Goal: Task Accomplishment & Management: Complete application form

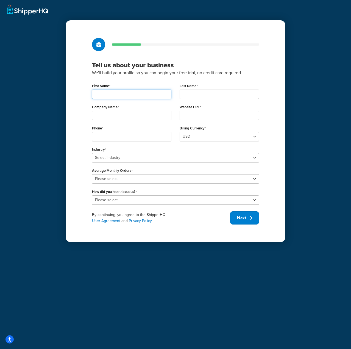
click at [118, 95] on input "First Name" at bounding box center [131, 94] width 79 height 9
type input "Mark"
type input "Mazurowski"
type input "Mazworx Manufacturing Inc"
type input "4072811223"
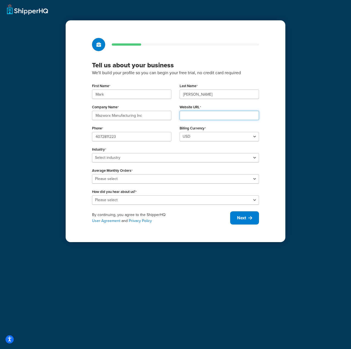
click at [214, 115] on input "Website URL" at bounding box center [219, 115] width 79 height 9
type input "www.mazworx.com"
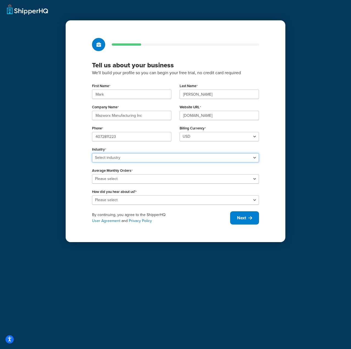
click at [148, 157] on select "Select industry Automotive Adult Agriculture Alcohol, Tobacco & CBD Arts & Craf…" at bounding box center [175, 157] width 167 height 9
select select "5"
click at [92, 153] on select "Select industry Automotive Adult Agriculture Alcohol, Tobacco & CBD Arts & Craf…" at bounding box center [175, 157] width 167 height 9
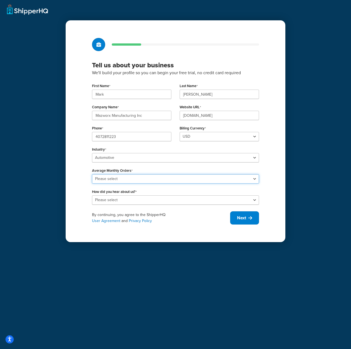
click at [135, 176] on select "Please select 0-500 501-1,000 1,001-10,000 10,001-20,000 Over 20,000" at bounding box center [175, 178] width 167 height 9
select select "1"
click at [92, 174] on select "Please select 0-500 501-1,000 1,001-10,000 10,001-20,000 Over 20,000" at bounding box center [175, 178] width 167 height 9
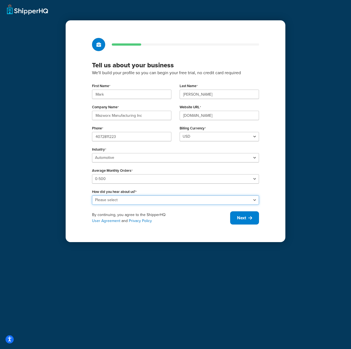
click at [132, 199] on select "Please select Online Search App Store or Marketplace Listing Referred by Agency…" at bounding box center [175, 199] width 167 height 9
select select "3"
click at [92, 195] on select "Please select Online Search App Store or Marketplace Listing Referred by Agency…" at bounding box center [175, 199] width 167 height 9
click at [238, 220] on span "Next" at bounding box center [241, 218] width 9 height 6
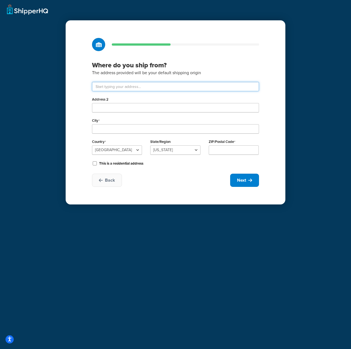
click at [124, 88] on input "text" at bounding box center [175, 86] width 167 height 9
click at [122, 87] on input "text" at bounding box center [175, 86] width 167 height 9
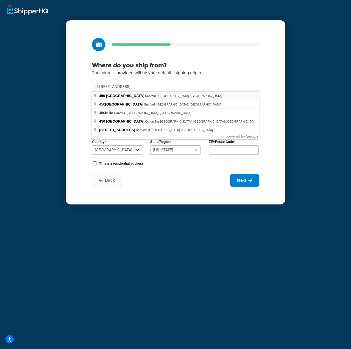
type input "450 North Way"
type input "Sanford"
select select "9"
type input "32773"
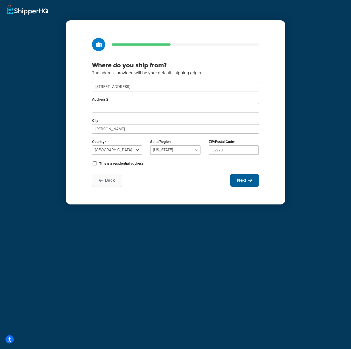
click at [243, 183] on span "Next" at bounding box center [241, 180] width 9 height 6
select select "1"
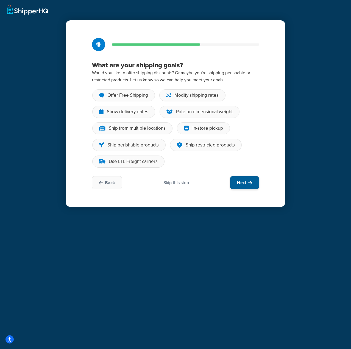
click at [240, 182] on span "Next" at bounding box center [241, 183] width 9 height 6
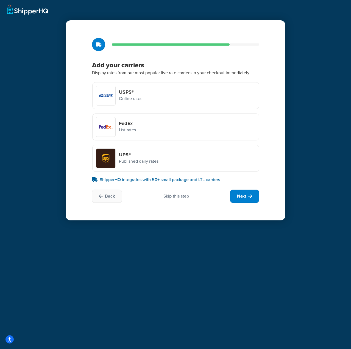
click at [136, 158] on p "Published daily rates" at bounding box center [139, 161] width 40 height 7
click at [0, 0] on input "UPS® Published daily rates" at bounding box center [0, 0] width 0 height 0
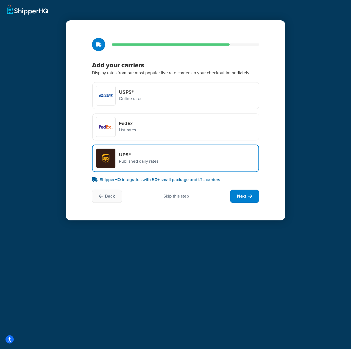
click at [152, 144] on div "USPS® Online rates FedEx List rates UPS® Published daily rates" at bounding box center [175, 127] width 167 height 90
click at [150, 135] on div "FedEx List rates" at bounding box center [175, 126] width 167 height 27
click at [0, 0] on input "FedEx List rates" at bounding box center [0, 0] width 0 height 0
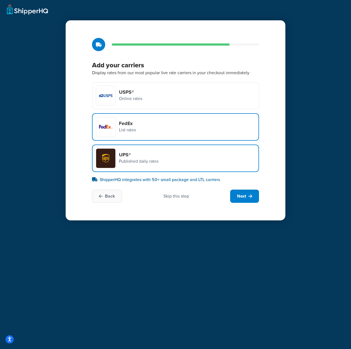
click at [157, 96] on div "USPS® Online rates" at bounding box center [175, 95] width 167 height 27
click at [0, 0] on input "USPS® Online rates" at bounding box center [0, 0] width 0 height 0
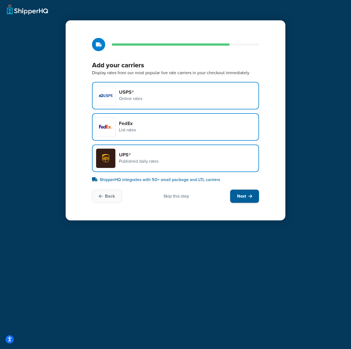
click at [241, 195] on span "Next" at bounding box center [241, 196] width 9 height 6
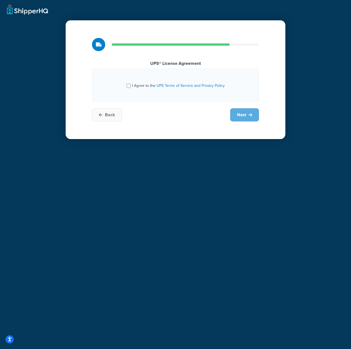
click at [141, 87] on span "I Agree to the UPS Terms of Service and Privacy Policy" at bounding box center [178, 86] width 93 height 6
click at [131, 87] on input "I Agree to the UPS Terms of Service and Privacy Policy" at bounding box center [129, 86] width 4 height 4
checkbox input "true"
click at [241, 115] on span "Next" at bounding box center [241, 115] width 9 height 6
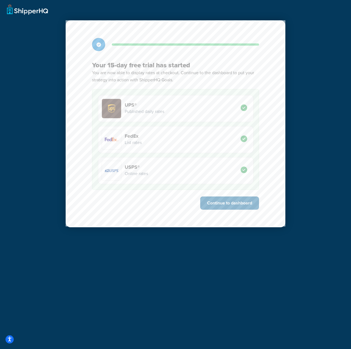
click at [233, 202] on button "Continue to dashboard" at bounding box center [229, 202] width 59 height 13
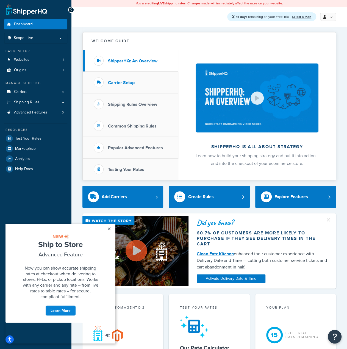
click at [119, 78] on li "Carrier Setup" at bounding box center [131, 83] width 96 height 22
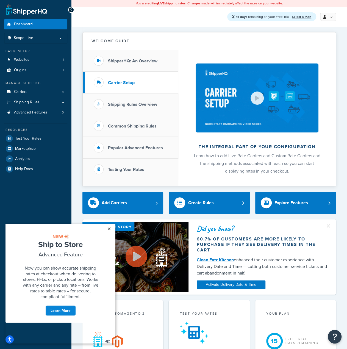
click at [111, 226] on link "×" at bounding box center [109, 229] width 10 height 10
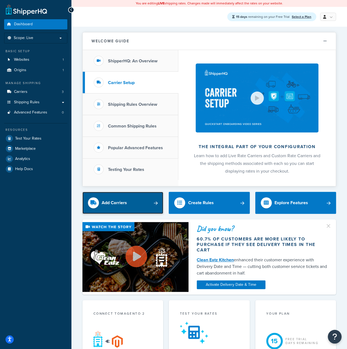
click at [151, 204] on link "Add Carriers" at bounding box center [122, 203] width 81 height 22
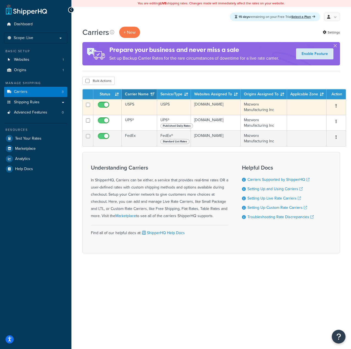
click at [339, 106] on div "Edit Duplicate Delete" at bounding box center [336, 106] width 13 height 9
click at [336, 106] on button "button" at bounding box center [336, 106] width 8 height 9
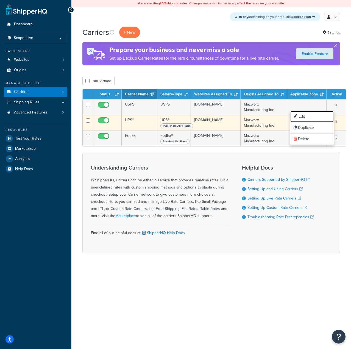
click at [320, 116] on link "Edit" at bounding box center [311, 116] width 43 height 11
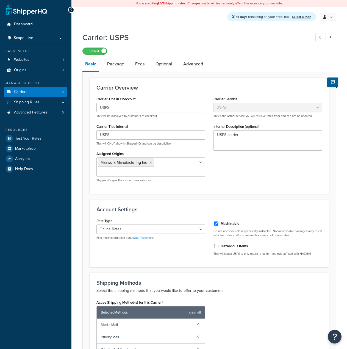
select select "usps"
select select "ONLINE"
click at [120, 65] on link "Package" at bounding box center [115, 63] width 23 height 13
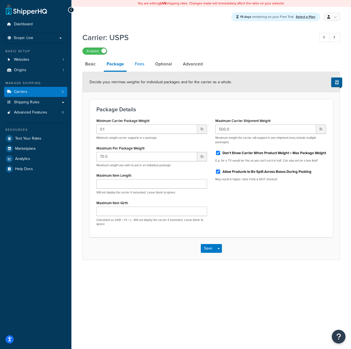
click at [138, 65] on link "Fees" at bounding box center [139, 63] width 15 height 13
select select "AFTER"
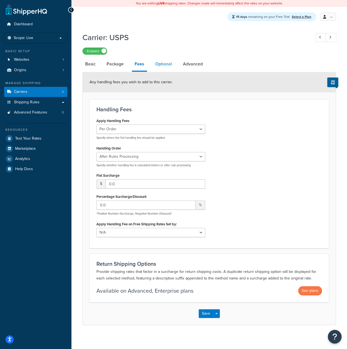
click at [161, 63] on link "Optional" at bounding box center [163, 63] width 22 height 13
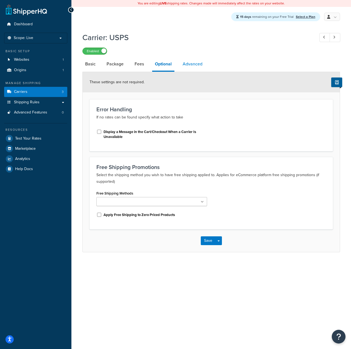
click at [192, 65] on link "Advanced" at bounding box center [192, 63] width 25 height 13
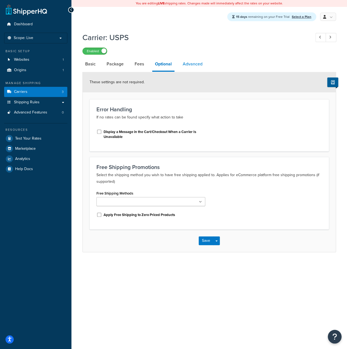
select select "false"
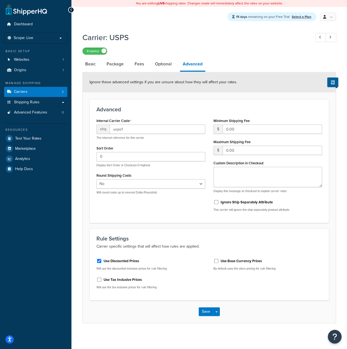
click at [72, 11] on icon at bounding box center [71, 10] width 2 height 4
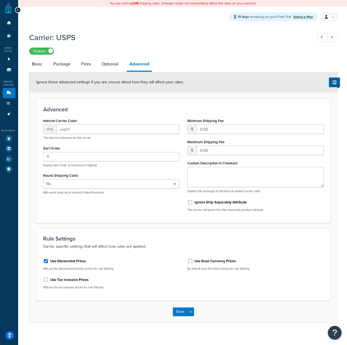
click at [18, 9] on icon at bounding box center [17, 10] width 2 height 4
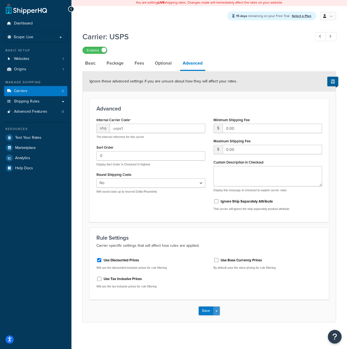
scroll to position [1, 0]
click at [219, 311] on button "Save Dropdown" at bounding box center [216, 310] width 7 height 9
click at [175, 330] on div "Carrier: USPS Enabled Basic Package Fees Optional Advanced Ignore these advance…" at bounding box center [208, 181] width 275 height 307
click at [205, 311] on button "Save" at bounding box center [206, 310] width 15 height 9
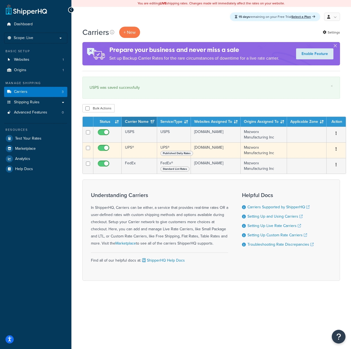
click at [337, 147] on button "button" at bounding box center [336, 149] width 8 height 9
click at [319, 158] on link "Edit" at bounding box center [311, 159] width 43 height 11
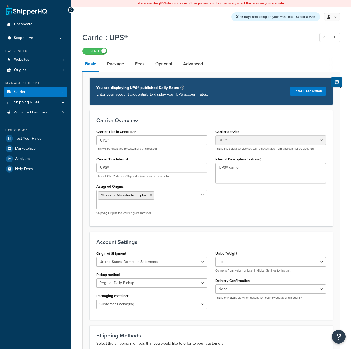
select select "ups"
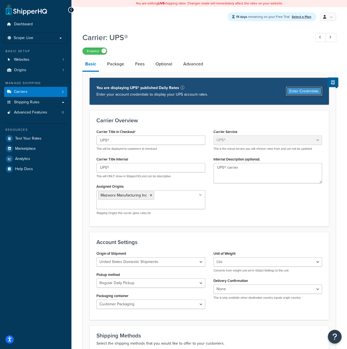
click at [302, 91] on button "Enter Credentials" at bounding box center [304, 91] width 36 height 9
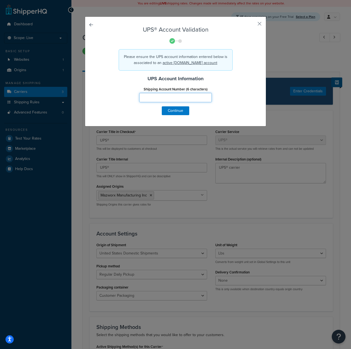
click at [160, 102] on input "Shipping Account Number (6 characters)" at bounding box center [175, 97] width 73 height 9
type input "R59610"
click at [172, 110] on button "Continue" at bounding box center [175, 110] width 27 height 9
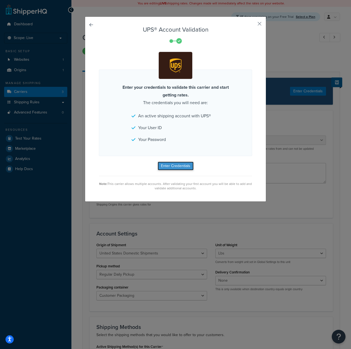
click at [180, 165] on button "Enter Credentials" at bounding box center [176, 166] width 36 height 9
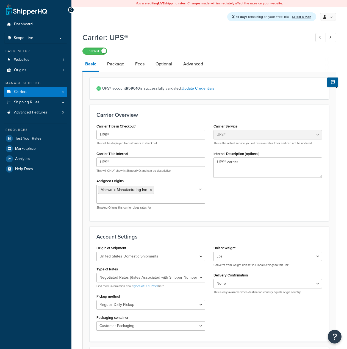
select select "ups"
click at [119, 65] on link "Package" at bounding box center [115, 63] width 23 height 13
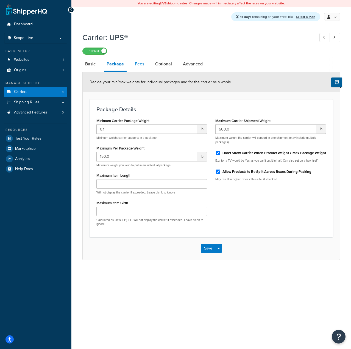
click at [142, 66] on link "Fees" at bounding box center [139, 63] width 15 height 13
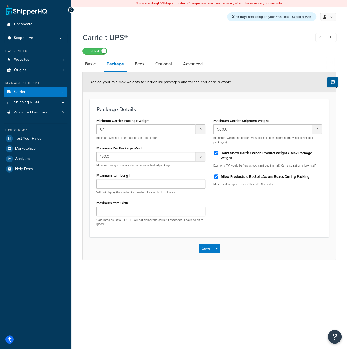
select select "AFTER"
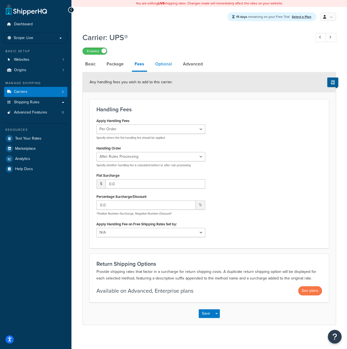
click at [164, 65] on link "Optional" at bounding box center [163, 63] width 22 height 13
select select "business"
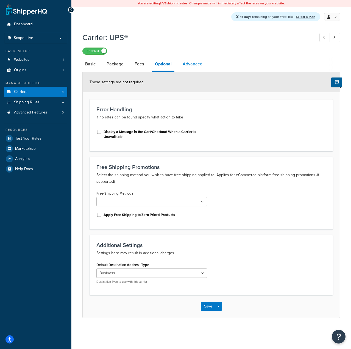
click at [189, 64] on link "Advanced" at bounding box center [192, 63] width 25 height 13
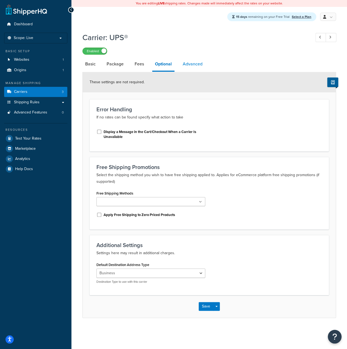
select select "false"
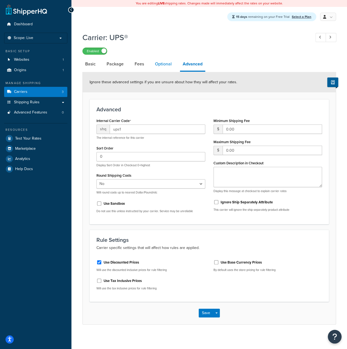
click at [164, 65] on link "Optional" at bounding box center [163, 63] width 22 height 13
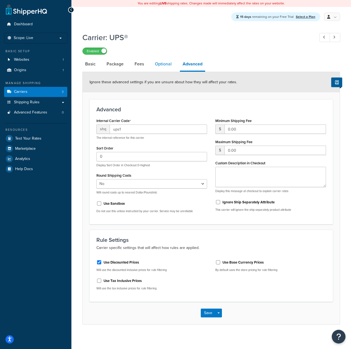
select select "business"
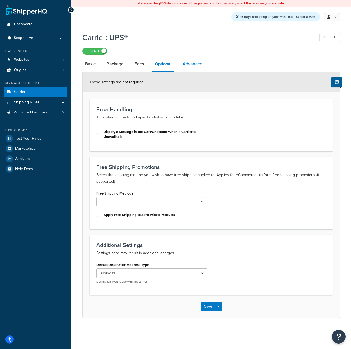
click at [191, 65] on link "Advanced" at bounding box center [192, 63] width 25 height 13
select select "false"
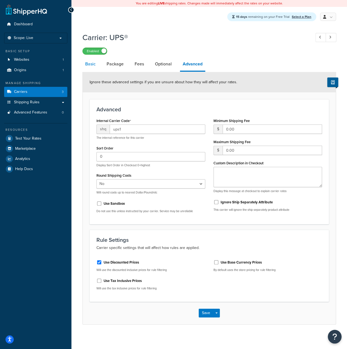
click at [92, 66] on link "Basic" at bounding box center [90, 63] width 16 height 13
select select "ups"
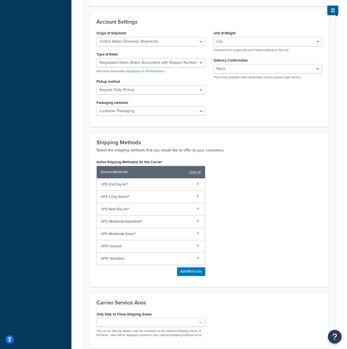
scroll to position [262, 0]
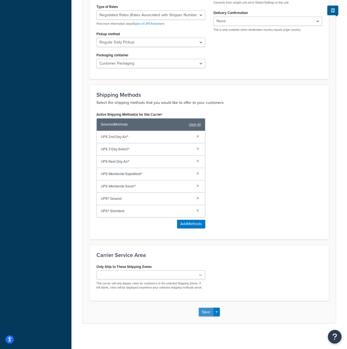
click at [207, 311] on button "Save" at bounding box center [206, 311] width 15 height 9
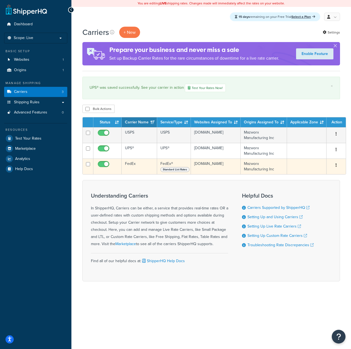
click at [338, 164] on div "Edit Duplicate [GEOGRAPHIC_DATA]" at bounding box center [336, 165] width 13 height 9
click at [336, 165] on icon "button" at bounding box center [336, 165] width 1 height 4
click at [312, 176] on link "Edit" at bounding box center [311, 175] width 43 height 11
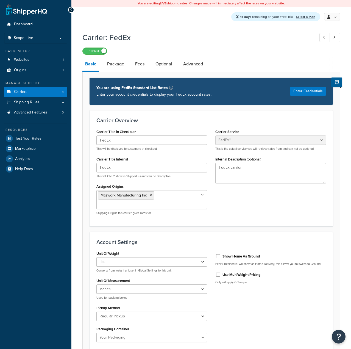
select select "fedEx"
select select "REGULAR_PICKUP"
select select "YOUR_PACKAGING"
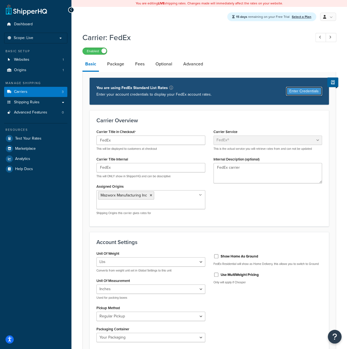
click at [306, 92] on button "Enter Credentials" at bounding box center [304, 91] width 36 height 9
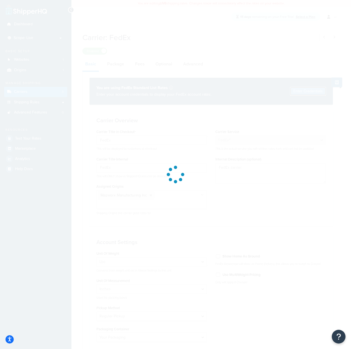
select select "US"
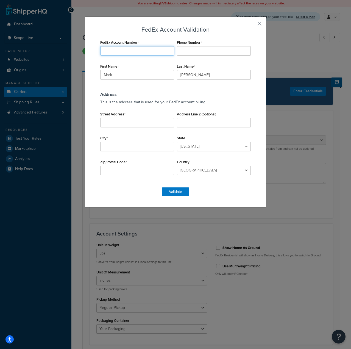
click at [130, 50] on input "FedEx Account Number" at bounding box center [137, 50] width 74 height 9
click at [132, 50] on input "FedEx Account Number" at bounding box center [137, 50] width 74 height 9
paste input "289826483"
type input "289826483"
type input "4072811223"
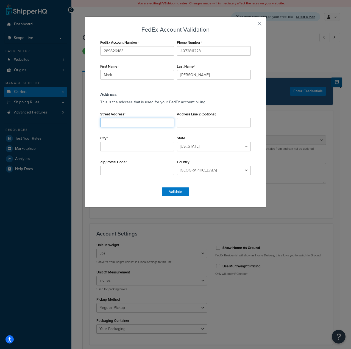
click at [132, 124] on input "Street Address" at bounding box center [137, 122] width 74 height 9
click at [127, 121] on input "Street Address" at bounding box center [137, 122] width 74 height 9
type input "[STREET_ADDRESS]"
type input "Orlando"
select select "FM"
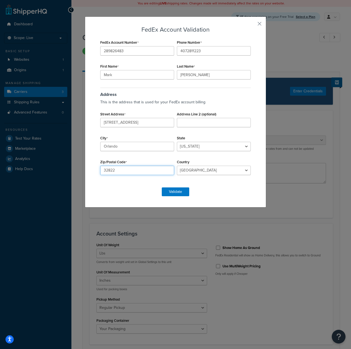
type input "32822"
click at [188, 145] on select "[US_STATE] [US_STATE] [US_STATE] [US_STATE] [US_STATE] Armed Forces Americas Ar…" at bounding box center [214, 146] width 74 height 9
select select "FL"
click at [177, 142] on select "[US_STATE] [US_STATE] [US_STATE] [US_STATE] [US_STATE] Armed Forces Americas Ar…" at bounding box center [214, 146] width 74 height 9
click at [176, 191] on button "Validate" at bounding box center [175, 191] width 27 height 9
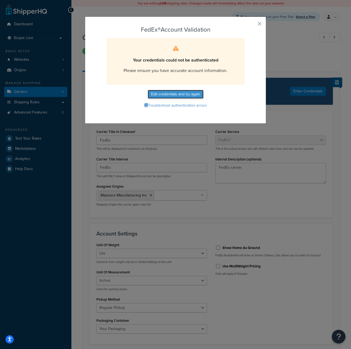
click at [172, 95] on button "Edit credentials and try again" at bounding box center [176, 94] width 56 height 9
select select "FL"
select select "US"
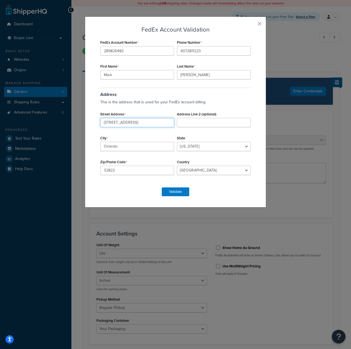
drag, startPoint x: 161, startPoint y: 121, endPoint x: 53, endPoint y: 109, distance: 108.9
click at [53, 110] on div "FedEx Account Validation FedEx Account Number 289826483 Phone Number [PHONE_NUM…" at bounding box center [175, 174] width 351 height 349
type input "[STREET_ADDRESS]"
type input "[PERSON_NAME]"
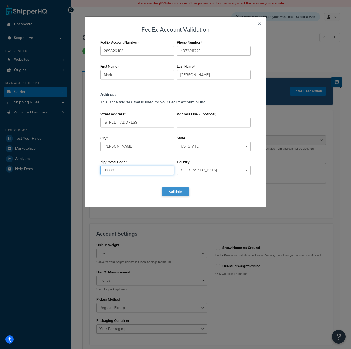
type input "32773"
click at [169, 190] on button "Validate" at bounding box center [175, 191] width 27 height 9
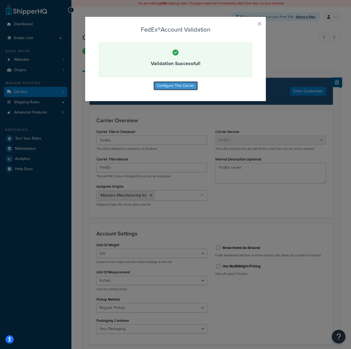
click at [186, 85] on button "Configure This Carrier" at bounding box center [176, 85] width 44 height 9
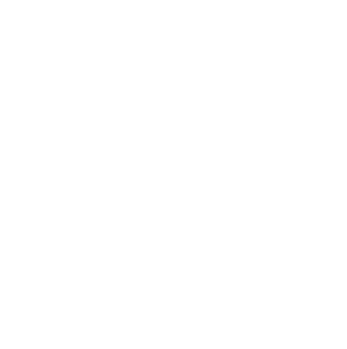
select select "fedEx"
select select "REGULAR_PICKUP"
select select "YOUR_PACKAGING"
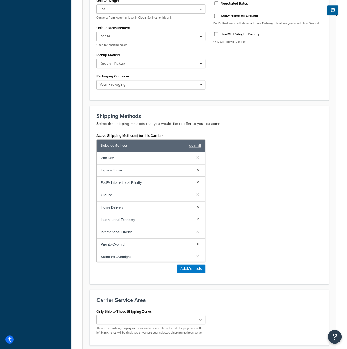
scroll to position [293, 0]
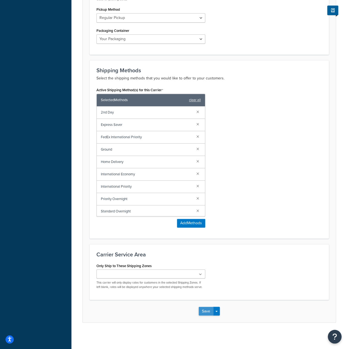
click at [205, 309] on button "Save" at bounding box center [206, 311] width 15 height 9
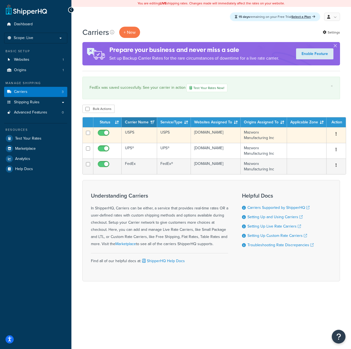
click at [336, 133] on icon "button" at bounding box center [336, 134] width 1 height 4
click at [312, 146] on link "Edit" at bounding box center [311, 144] width 43 height 11
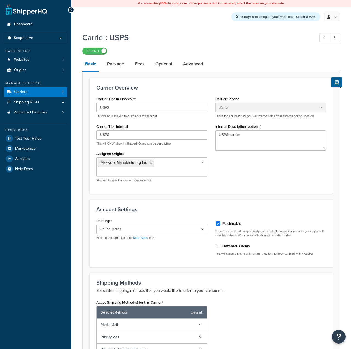
select select "usps"
select select "ONLINE"
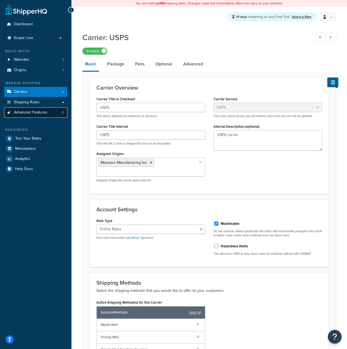
click at [34, 116] on link "Advanced Features 0" at bounding box center [35, 112] width 63 height 10
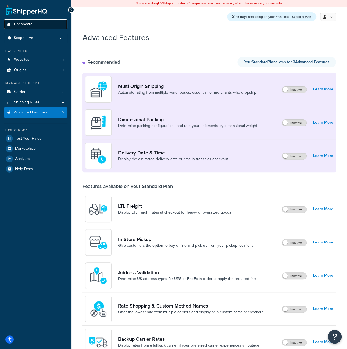
click at [35, 21] on link "Dashboard" at bounding box center [35, 24] width 63 height 10
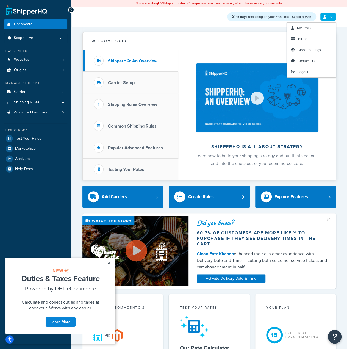
click at [332, 18] on link at bounding box center [328, 17] width 16 height 8
click at [322, 49] on link "Global Settings" at bounding box center [311, 49] width 49 height 11
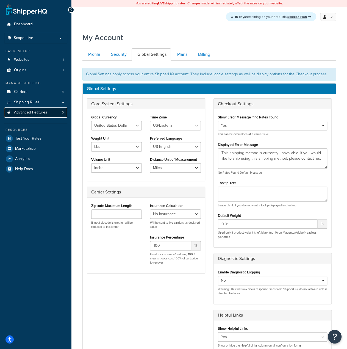
click at [49, 114] on link "Advanced Features 0" at bounding box center [35, 112] width 63 height 10
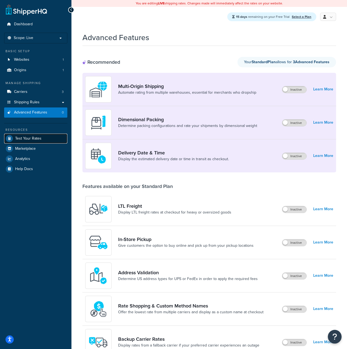
click at [37, 140] on span "Test Your Rates" at bounding box center [28, 138] width 26 height 5
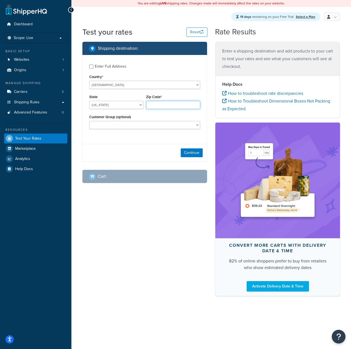
click at [157, 104] on input "Zip Code*" at bounding box center [173, 105] width 54 height 8
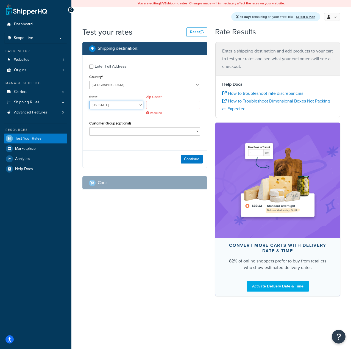
click at [109, 104] on select "[US_STATE] [US_STATE] [US_STATE] [US_STATE] [US_STATE] Armed Forces Americas Ar…" at bounding box center [116, 105] width 54 height 8
select select "IL"
click at [89, 101] on select "[US_STATE] [US_STATE] [US_STATE] [US_STATE] [US_STATE] Armed Forces Americas Ar…" at bounding box center [116, 105] width 54 height 8
click at [152, 105] on input "Zip Code*" at bounding box center [173, 105] width 54 height 8
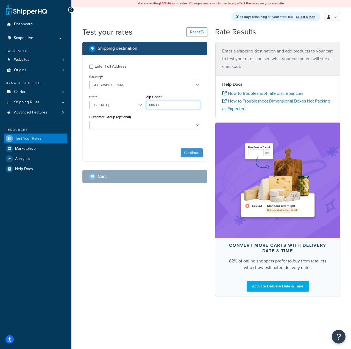
type input "60633"
click at [188, 153] on button "Continue" at bounding box center [192, 152] width 22 height 9
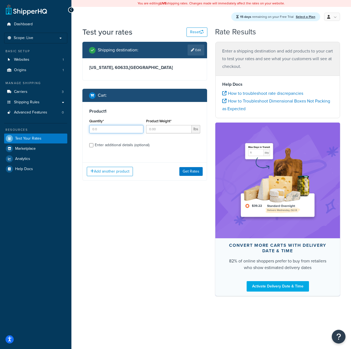
click at [115, 129] on input "Quantity*" at bounding box center [116, 129] width 54 height 8
type input "1"
click at [163, 131] on input "Product Weight*" at bounding box center [169, 129] width 46 height 8
type input "6"
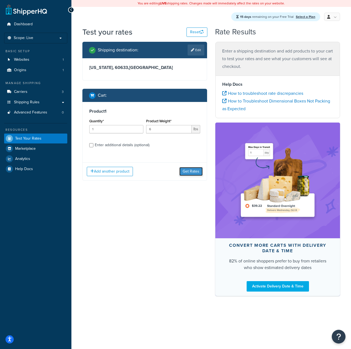
click at [190, 171] on button "Get Rates" at bounding box center [190, 171] width 23 height 9
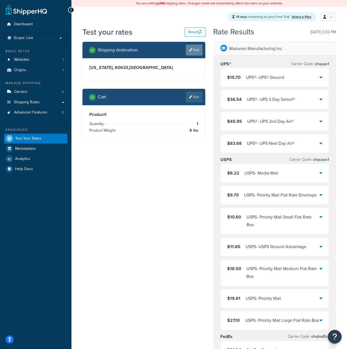
click at [197, 51] on link "Edit" at bounding box center [194, 49] width 17 height 11
select select "IL"
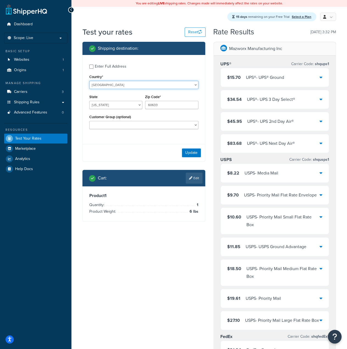
click at [124, 83] on select "[GEOGRAPHIC_DATA] [GEOGRAPHIC_DATA] [GEOGRAPHIC_DATA] [GEOGRAPHIC_DATA] [GEOGRA…" at bounding box center [143, 85] width 109 height 8
select select "AU"
click at [89, 81] on select "[GEOGRAPHIC_DATA] [GEOGRAPHIC_DATA] [GEOGRAPHIC_DATA] [GEOGRAPHIC_DATA] [GEOGRA…" at bounding box center [143, 85] width 109 height 8
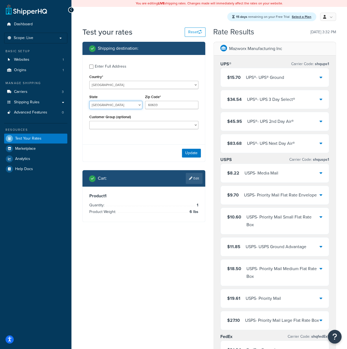
click at [119, 106] on select "[GEOGRAPHIC_DATA] [GEOGRAPHIC_DATA] [GEOGRAPHIC_DATA] [GEOGRAPHIC_DATA] [GEOGRA…" at bounding box center [115, 105] width 53 height 8
select select "[GEOGRAPHIC_DATA]"
click at [89, 101] on select "[GEOGRAPHIC_DATA] [GEOGRAPHIC_DATA] [GEOGRAPHIC_DATA] [GEOGRAPHIC_DATA] [GEOGRA…" at bounding box center [115, 105] width 53 height 8
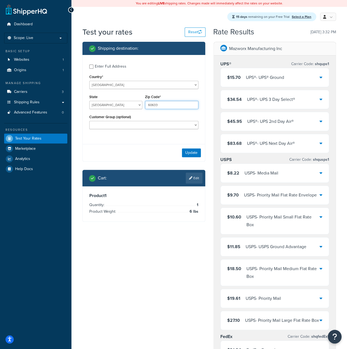
drag, startPoint x: 144, startPoint y: 102, endPoint x: 132, endPoint y: 99, distance: 12.4
click at [132, 99] on div "State [GEOGRAPHIC_DATA] [GEOGRAPHIC_DATA] [GEOGRAPHIC_DATA] [GEOGRAPHIC_DATA] […" at bounding box center [144, 103] width 112 height 20
type input "2216"
click at [190, 152] on button "Update" at bounding box center [191, 152] width 19 height 9
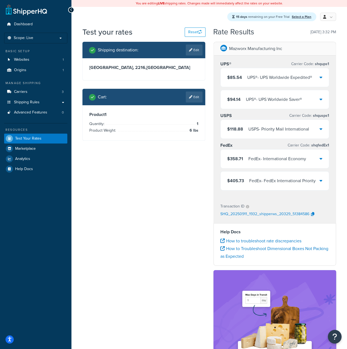
click at [323, 159] on div "$358.71 FedEx - International Economy" at bounding box center [275, 158] width 108 height 19
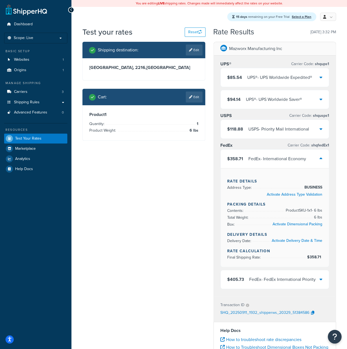
click at [323, 159] on div "$358.71 FedEx - International Economy" at bounding box center [275, 158] width 108 height 19
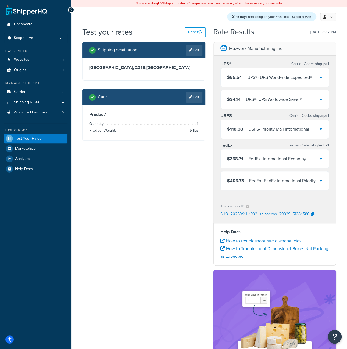
click at [323, 159] on div "$358.71 FedEx - International Economy" at bounding box center [275, 158] width 108 height 19
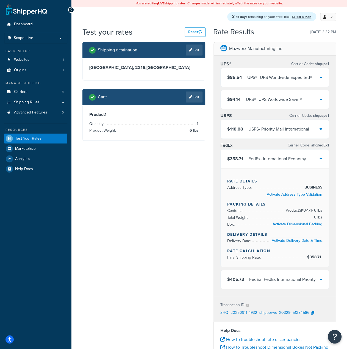
click at [323, 159] on div "$358.71 FedEx - International Economy" at bounding box center [275, 158] width 108 height 19
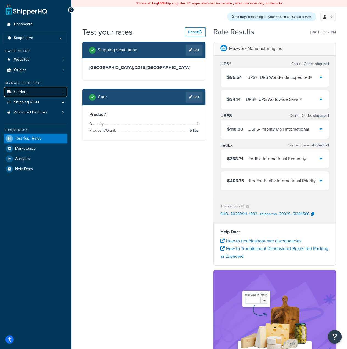
click at [28, 94] on link "Carriers 3" at bounding box center [35, 92] width 63 height 10
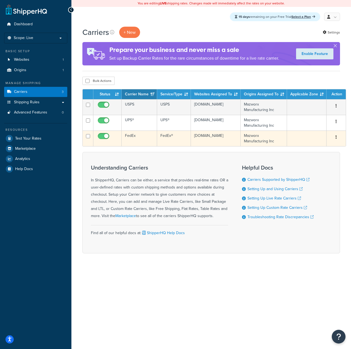
click at [335, 139] on button "button" at bounding box center [336, 137] width 8 height 9
click at [320, 147] on link "Edit" at bounding box center [311, 147] width 43 height 11
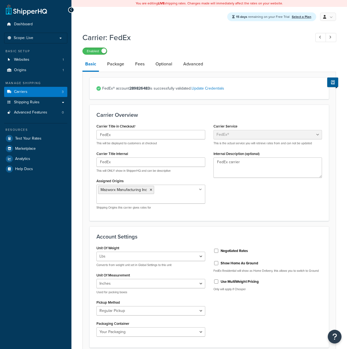
select select "fedEx"
select select "REGULAR_PICKUP"
select select "YOUR_PACKAGING"
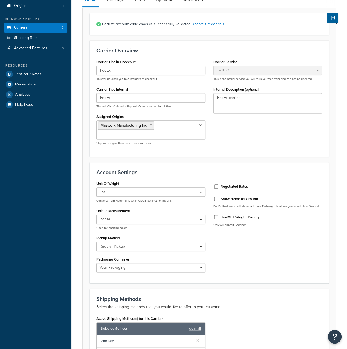
scroll to position [110, 0]
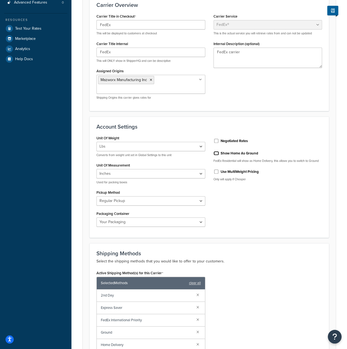
click at [216, 152] on input "Show Home As Ground" at bounding box center [215, 153] width 5 height 4
checkbox input "true"
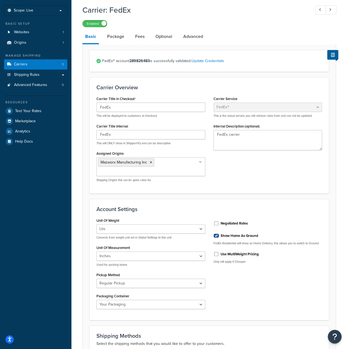
scroll to position [0, 0]
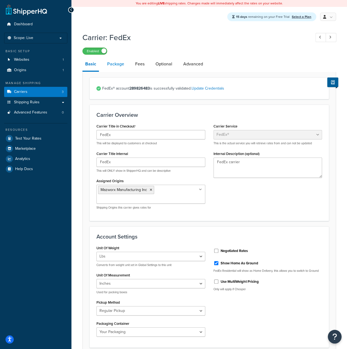
click at [121, 67] on link "Package" at bounding box center [115, 63] width 23 height 13
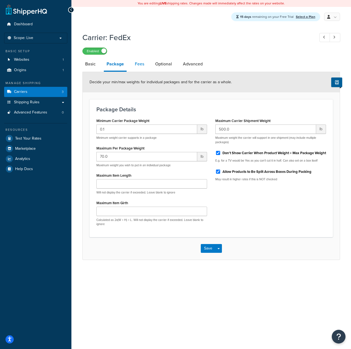
click at [135, 65] on link "Fees" at bounding box center [139, 63] width 15 height 13
select select "AFTER"
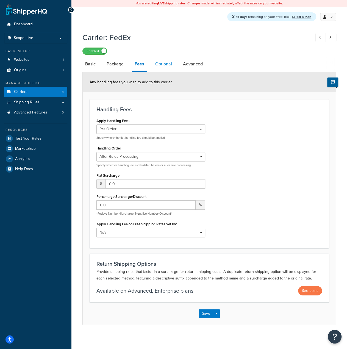
click at [167, 65] on link "Optional" at bounding box center [163, 63] width 22 height 13
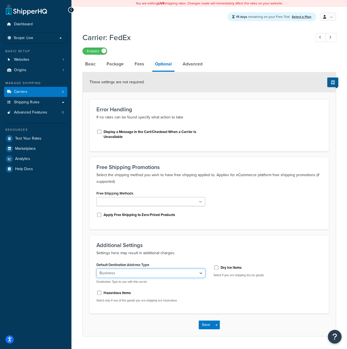
click at [181, 275] on select "Residential Business" at bounding box center [150, 272] width 109 height 9
select select "residential"
click at [96, 268] on select "Residential Business" at bounding box center [150, 272] width 109 height 9
click at [192, 65] on link "Advanced" at bounding box center [192, 63] width 25 height 13
select select "false"
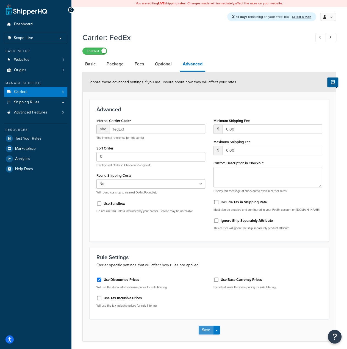
click at [205, 332] on button "Save" at bounding box center [206, 329] width 15 height 9
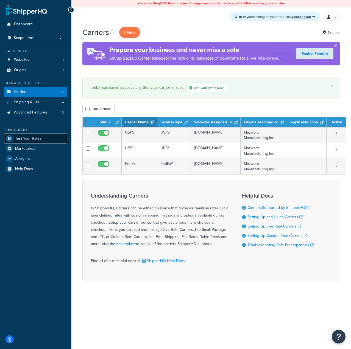
click at [32, 137] on span "Test Your Rates" at bounding box center [28, 138] width 26 height 5
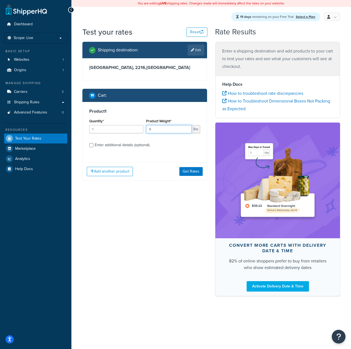
click at [155, 129] on input "6" at bounding box center [169, 129] width 46 height 8
click at [189, 171] on button "Get Rates" at bounding box center [190, 171] width 23 height 9
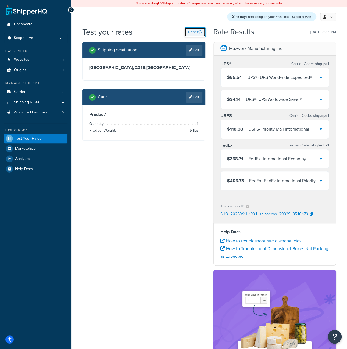
click at [196, 32] on button "Reset" at bounding box center [195, 31] width 21 height 9
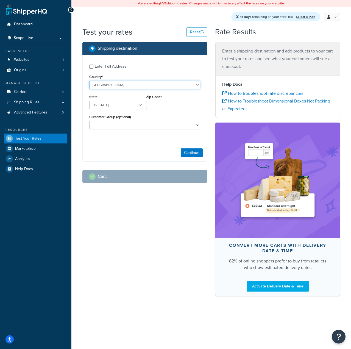
click at [115, 87] on select "United States United Kingdom Afghanistan Åland Islands Albania Algeria American…" at bounding box center [144, 85] width 111 height 8
select select "AU"
click at [89, 81] on select "United States United Kingdom Afghanistan Åland Islands Albania Algeria American…" at bounding box center [144, 85] width 111 height 8
click at [112, 103] on select "Australian Capital Territory New South Wales Northern Territory Queensland Sout…" at bounding box center [116, 105] width 54 height 8
select select "NSW"
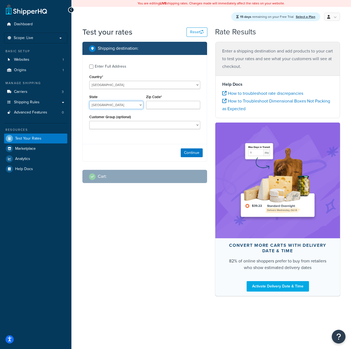
click at [89, 101] on select "Australian Capital Territory New South Wales Northern Territory Queensland Sout…" at bounding box center [116, 105] width 54 height 8
click at [163, 105] on input "Zip Code*" at bounding box center [173, 105] width 54 height 8
type input "2216"
click at [162, 142] on div "Enter Full Address Country* United States United Kingdom Afghanistan Åland Isla…" at bounding box center [144, 108] width 125 height 107
click at [184, 148] on div "Continue" at bounding box center [145, 152] width 124 height 17
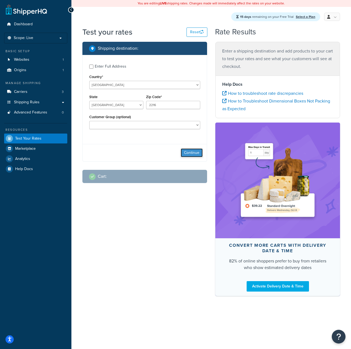
click at [187, 154] on button "Continue" at bounding box center [192, 152] width 22 height 9
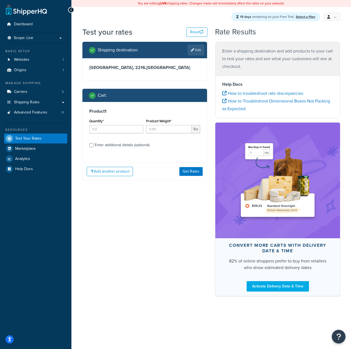
click at [114, 122] on div "Quantity*" at bounding box center [116, 125] width 54 height 16
click at [111, 127] on input "Quantity*" at bounding box center [116, 129] width 54 height 8
type input "1"
type input "6"
click at [91, 144] on input "Enter additional details (optional)" at bounding box center [91, 145] width 4 height 4
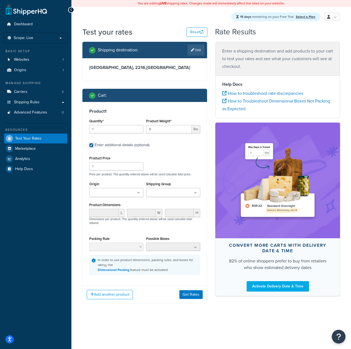
click at [92, 145] on input "Enter additional details (optional)" at bounding box center [91, 145] width 4 height 4
checkbox input "false"
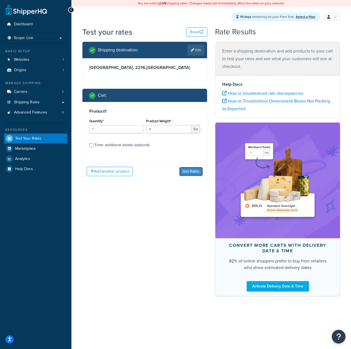
click at [189, 170] on button "Get Rates" at bounding box center [190, 171] width 23 height 9
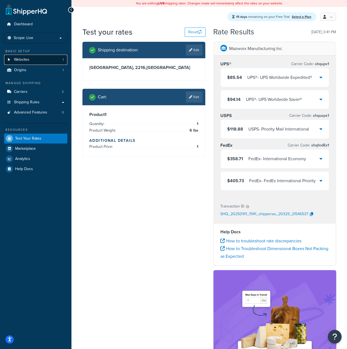
click at [41, 59] on link "Websites 1" at bounding box center [35, 60] width 63 height 10
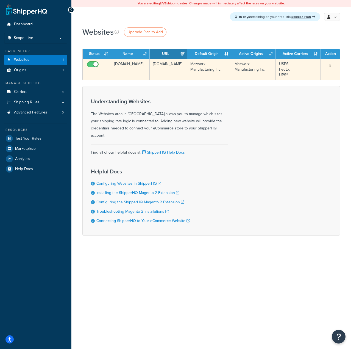
click at [331, 65] on button "button" at bounding box center [330, 65] width 8 height 9
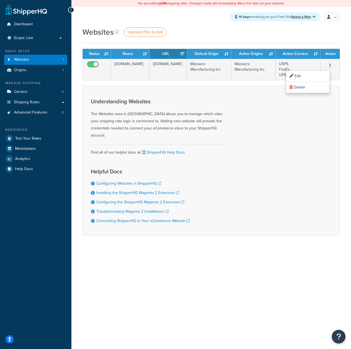
click at [332, 35] on div "Websites Upgrade Plan to Add" at bounding box center [211, 32] width 258 height 11
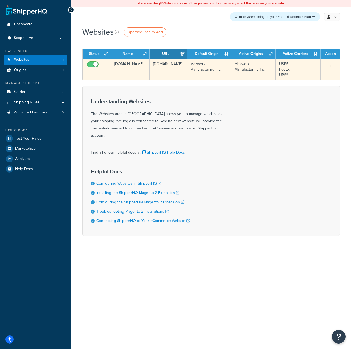
click at [329, 65] on button "button" at bounding box center [330, 65] width 8 height 9
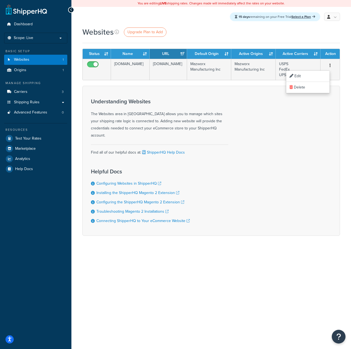
click at [215, 86] on div "Understanding Websites The Websites area in ShipperHQ allows you to manage whic…" at bounding box center [211, 161] width 258 height 150
click at [41, 115] on link "Advanced Features 0" at bounding box center [35, 112] width 63 height 10
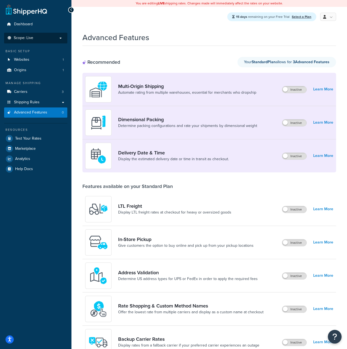
click at [59, 39] on p "Scope: Live" at bounding box center [36, 38] width 58 height 5
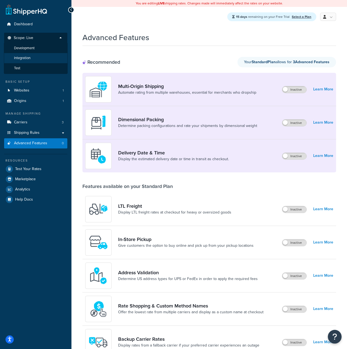
click at [25, 55] on li "Integration" at bounding box center [36, 58] width 64 height 10
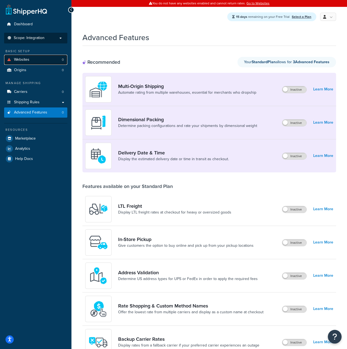
click at [45, 59] on link "Websites 0" at bounding box center [35, 60] width 63 height 10
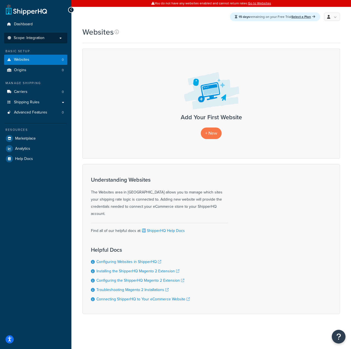
click at [55, 35] on li "Scope: Integration Live Development Test" at bounding box center [35, 38] width 63 height 11
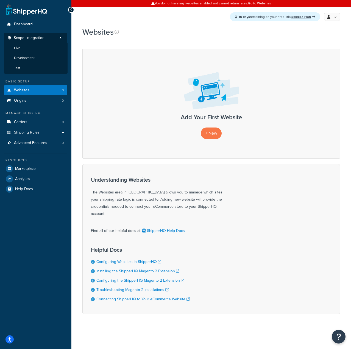
click at [44, 48] on li "Live" at bounding box center [36, 48] width 64 height 10
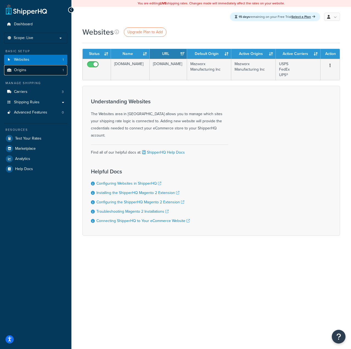
click at [46, 71] on link "Origins 1" at bounding box center [35, 70] width 63 height 10
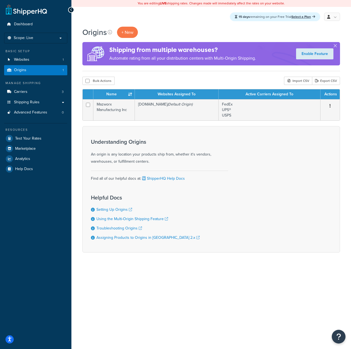
click at [40, 198] on div "Dashboard Scope: Live Development Integration Test Basic Setup Websites 1 Origi…" at bounding box center [35, 174] width 71 height 349
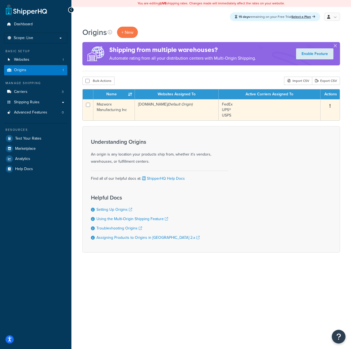
click at [331, 107] on button "button" at bounding box center [330, 106] width 8 height 9
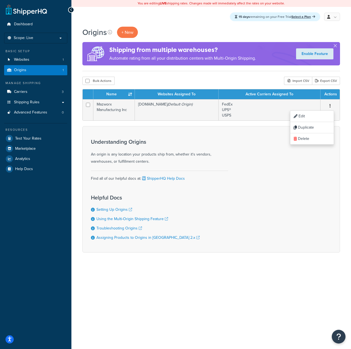
click at [342, 106] on div "Origins + New Shipping from multiple warehouses? Automate rating from all your …" at bounding box center [211, 149] width 280 height 245
click at [34, 26] on link "Dashboard" at bounding box center [35, 24] width 63 height 10
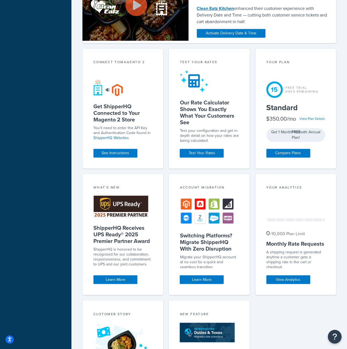
scroll to position [247, 0]
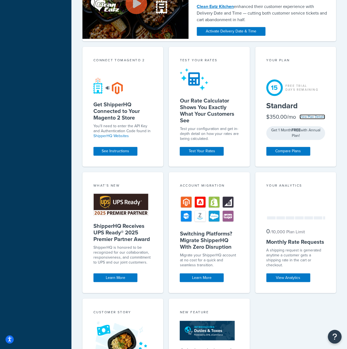
click at [315, 115] on link "View Plan Details" at bounding box center [312, 116] width 26 height 5
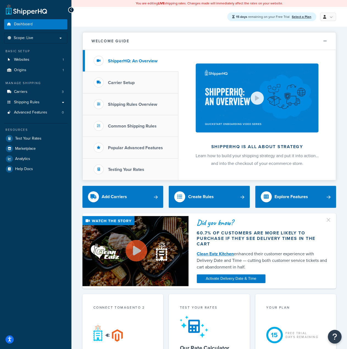
click at [248, 4] on div "You are editing LIVE shipping rates. Changes made will immediately affect the r…" at bounding box center [208, 3] width 275 height 7
click at [296, 16] on link "Select a Plan" at bounding box center [302, 16] width 20 height 5
